Goal: Transaction & Acquisition: Book appointment/travel/reservation

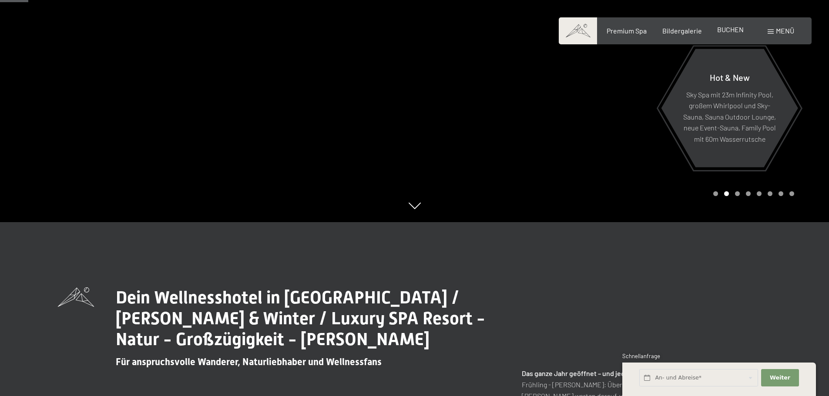
click at [733, 28] on span "BUCHEN" at bounding box center [730, 29] width 27 height 8
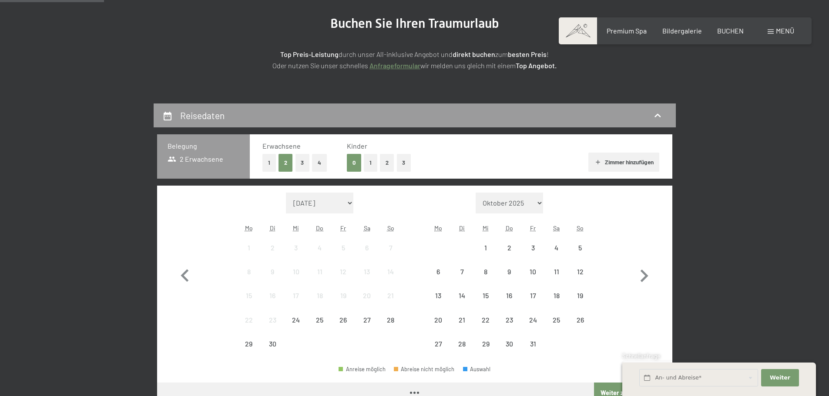
scroll to position [174, 0]
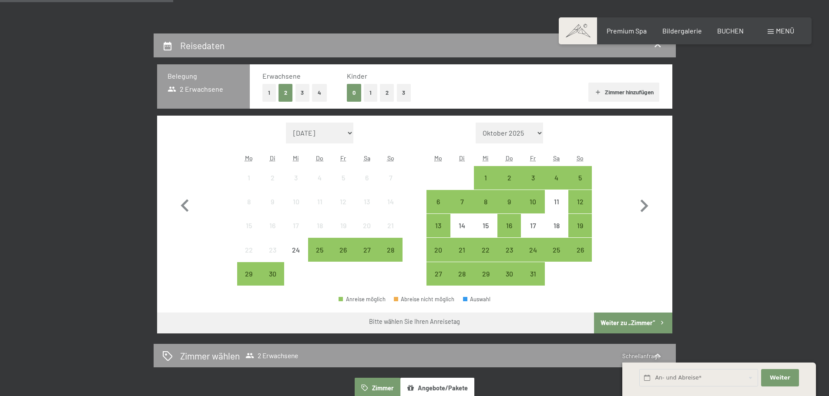
click at [384, 94] on button "2" at bounding box center [387, 93] width 14 height 18
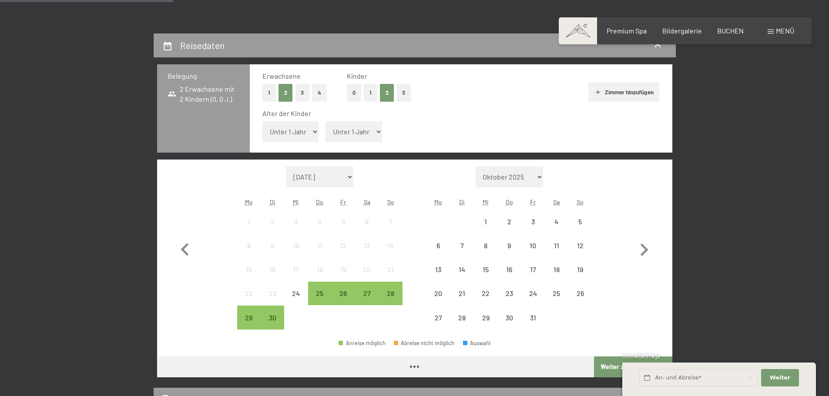
click at [316, 133] on select "Unter 1 Jahr 1 Jahr 2 Jahre 3 Jahre 4 Jahre 5 Jahre 6 Jahre 7 Jahre 8 Jahre 9 J…" at bounding box center [290, 131] width 57 height 21
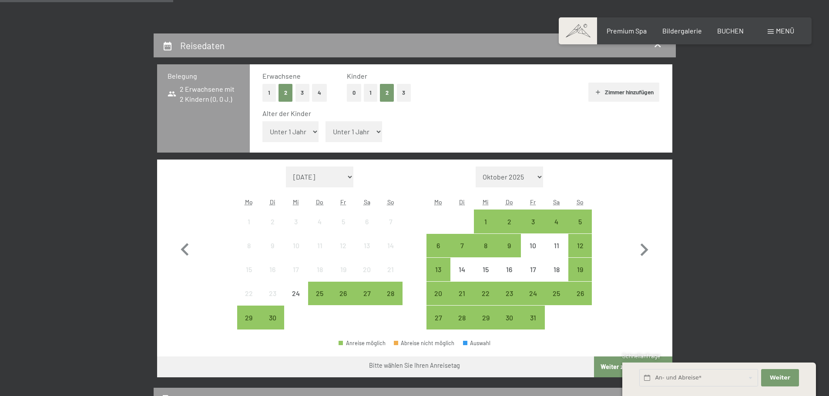
select select "8"
click at [262, 121] on select "Unter 1 Jahr 1 Jahr 2 Jahre 3 Jahre 4 Jahre 5 Jahre 6 Jahre 7 Jahre 8 Jahre 9 J…" at bounding box center [290, 131] width 57 height 21
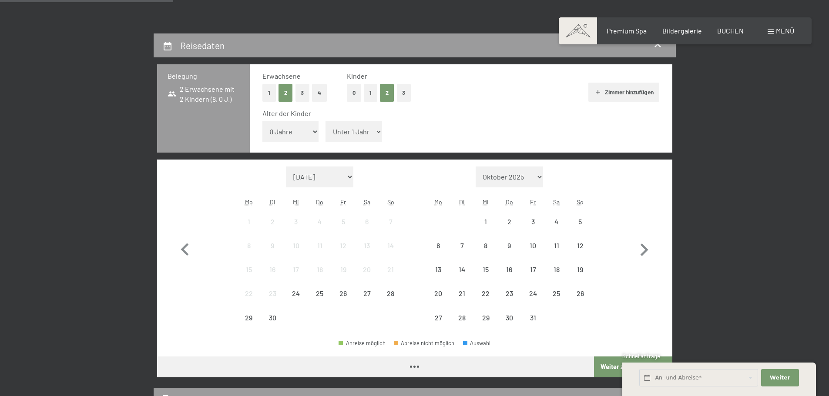
click at [348, 134] on select "Unter 1 Jahr 1 Jahr 2 Jahre 3 Jahre 4 Jahre 5 Jahre 6 Jahre 7 Jahre 8 Jahre 9 J…" at bounding box center [353, 131] width 57 height 21
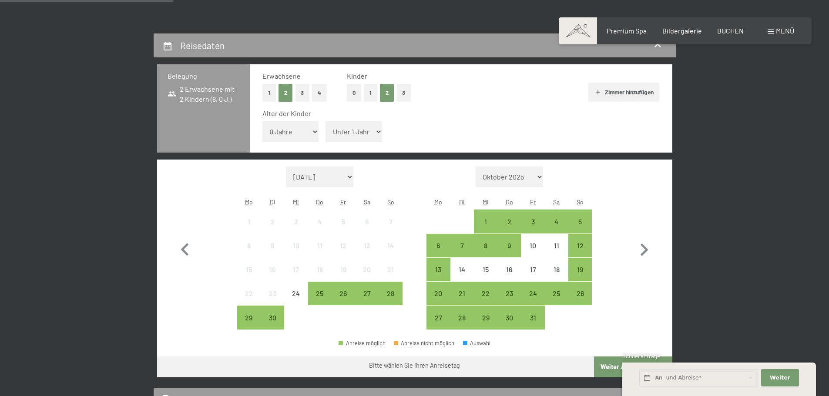
select select "3"
click at [325, 121] on select "Unter 1 Jahr 1 Jahr 2 Jahre 3 Jahre 4 Jahre 5 Jahre 6 Jahre 7 Jahre 8 Jahre 9 J…" at bounding box center [353, 131] width 57 height 21
click at [536, 220] on div "3" at bounding box center [533, 229] width 22 height 22
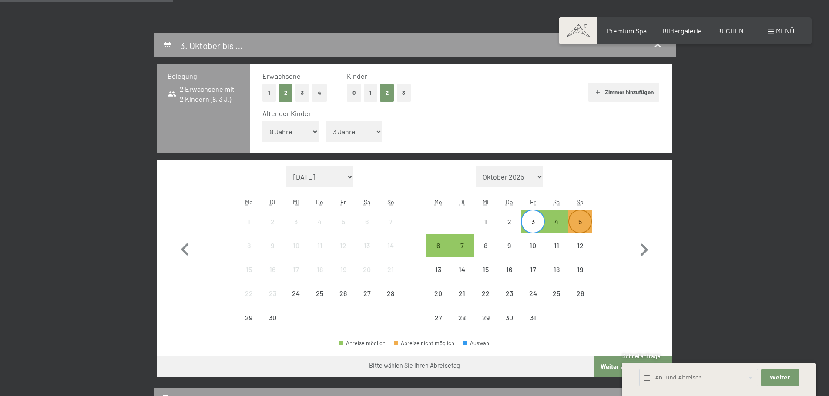
click at [580, 219] on div "5" at bounding box center [580, 229] width 22 height 22
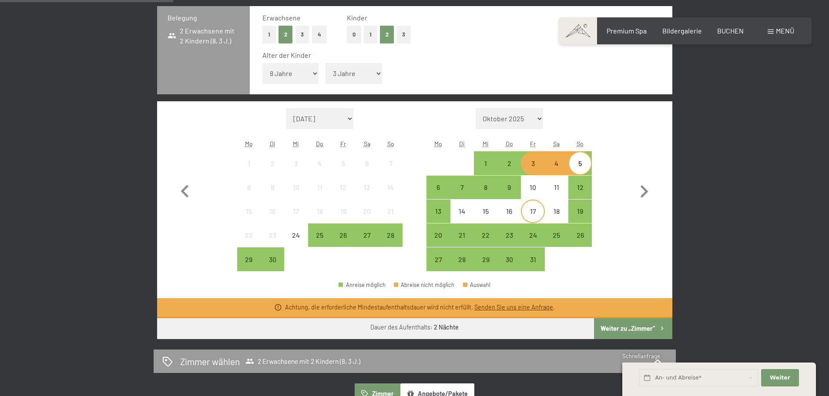
scroll to position [305, 0]
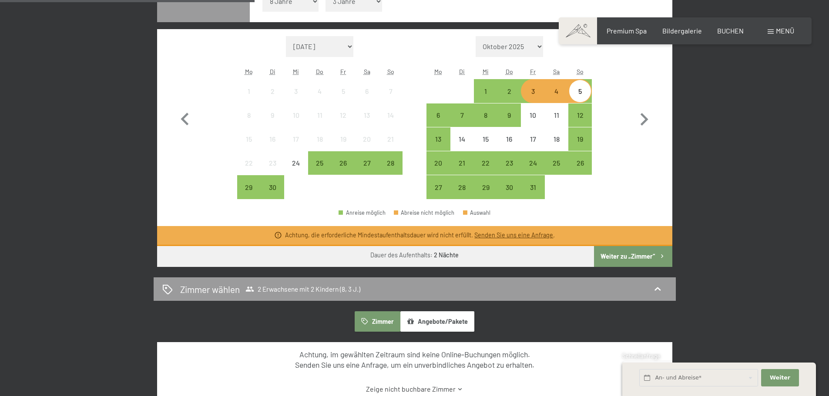
click at [627, 253] on button "Weiter zu „Zimmer“" at bounding box center [633, 256] width 78 height 21
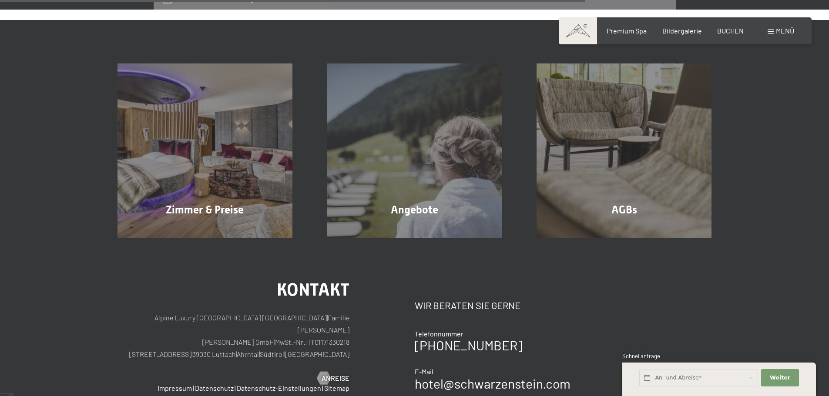
scroll to position [425, 0]
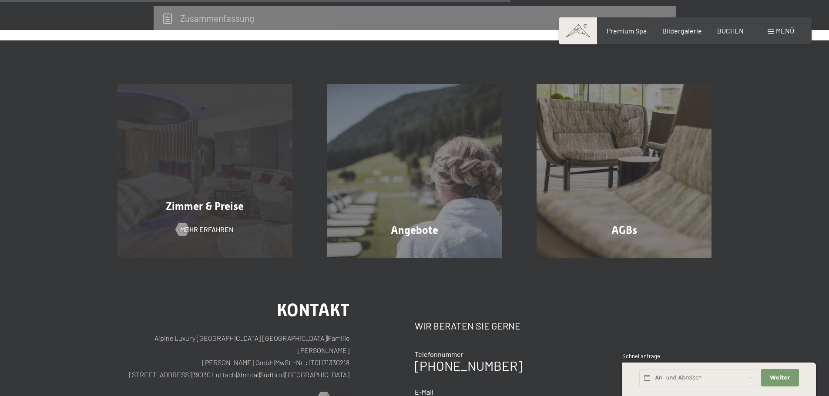
click at [165, 176] on div "Zimmer & Preise Mehr erfahren" at bounding box center [205, 171] width 210 height 175
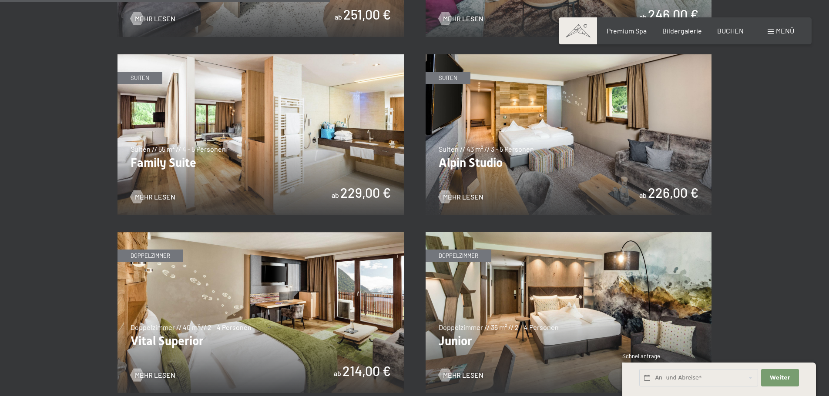
scroll to position [1131, 0]
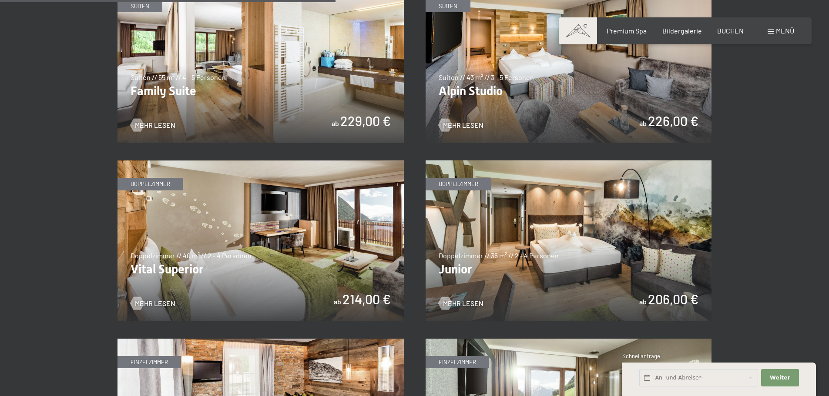
click at [477, 185] on img at bounding box center [569, 241] width 286 height 161
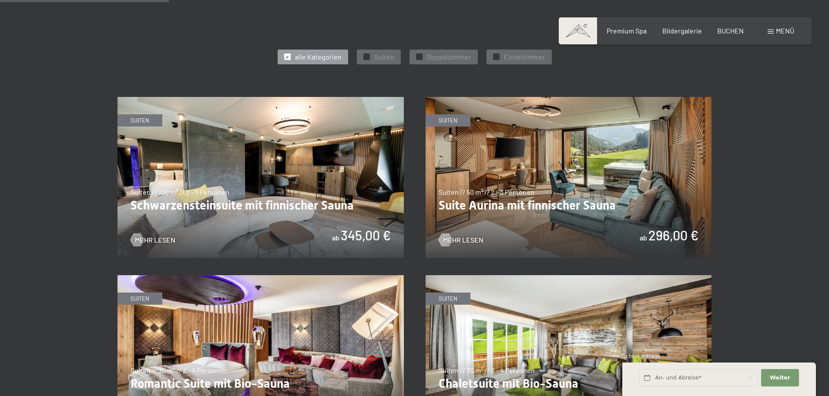
scroll to position [479, 0]
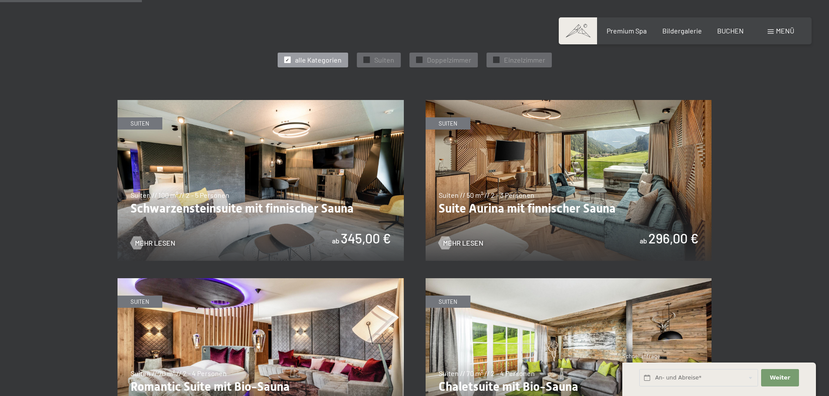
click at [249, 210] on img at bounding box center [260, 180] width 286 height 161
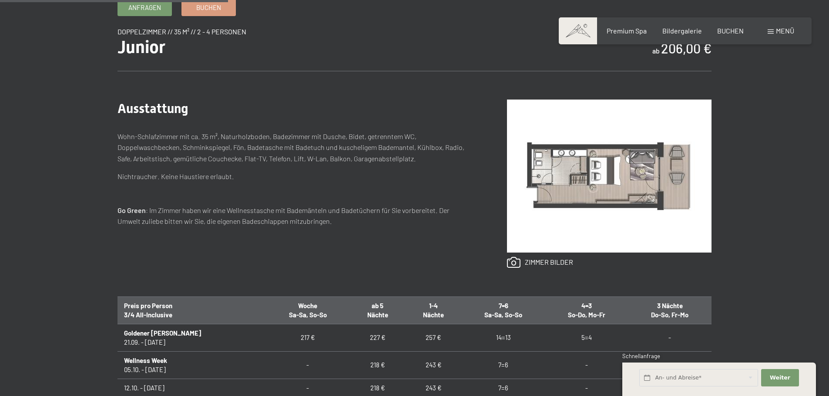
scroll to position [305, 0]
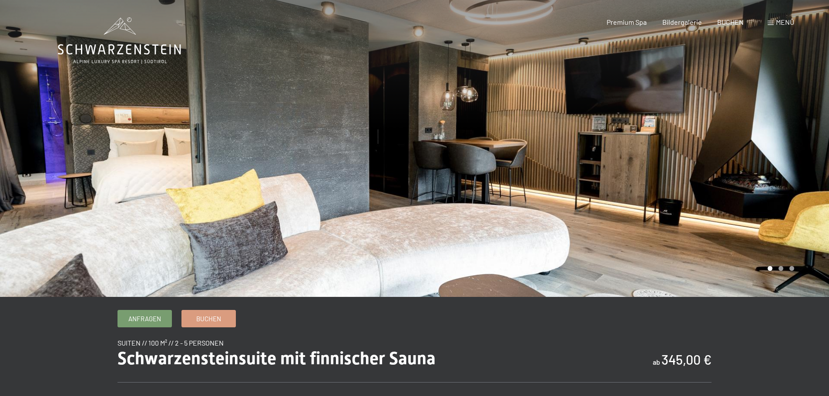
click at [634, 154] on div at bounding box center [622, 148] width 415 height 297
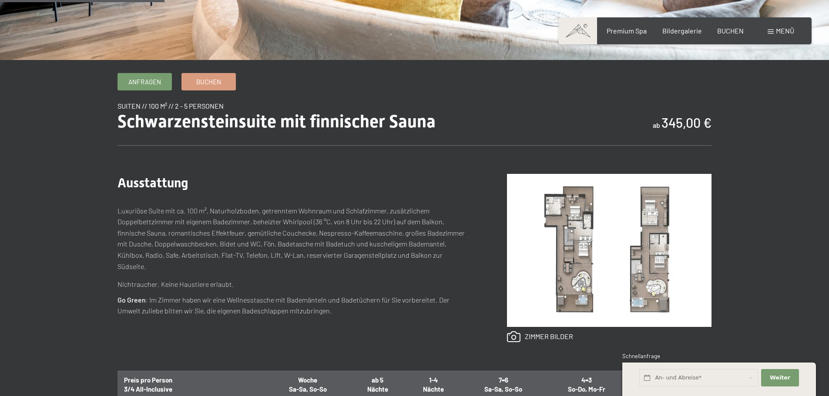
scroll to position [305, 0]
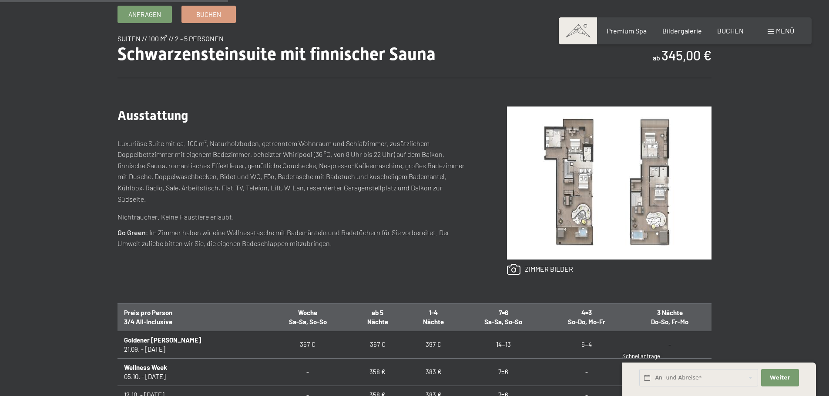
click at [571, 214] on img at bounding box center [609, 183] width 205 height 153
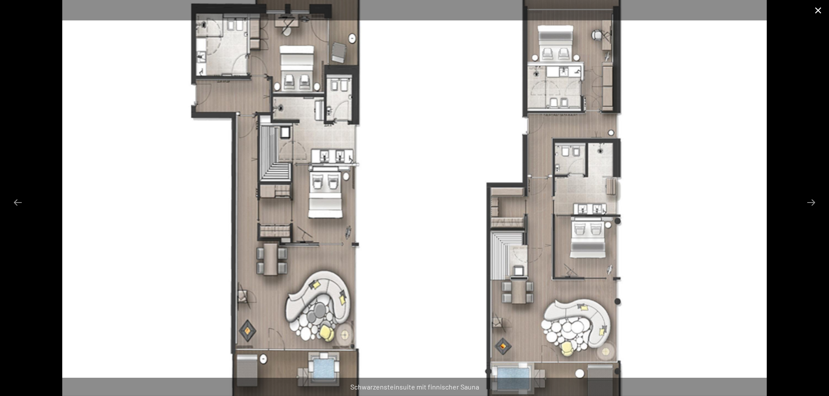
click at [813, 13] on button "Close gallery" at bounding box center [818, 10] width 22 height 20
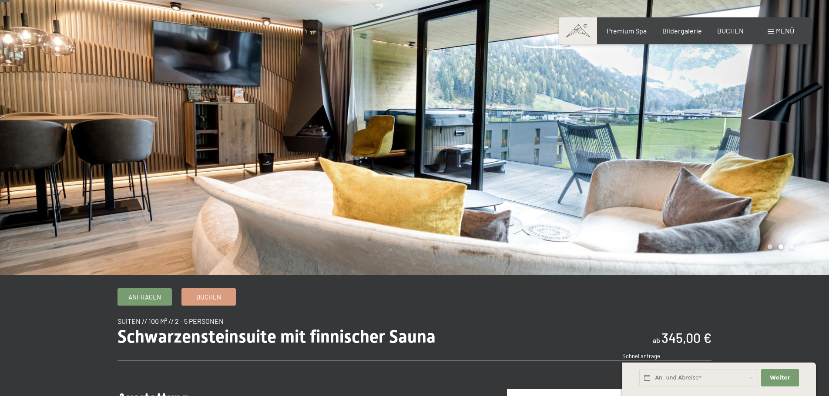
scroll to position [0, 0]
